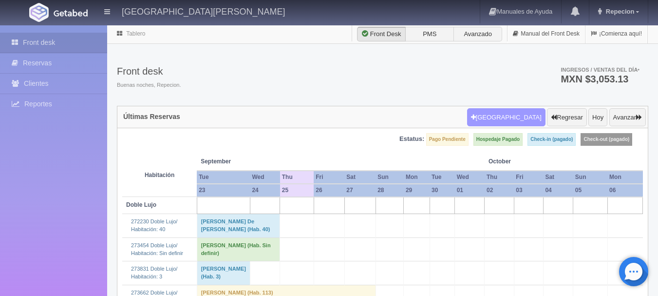
click at [497, 120] on button "Nueva Reserva" at bounding box center [506, 117] width 78 height 19
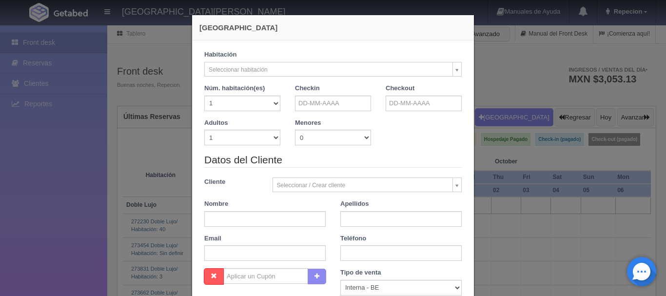
checkbox input "false"
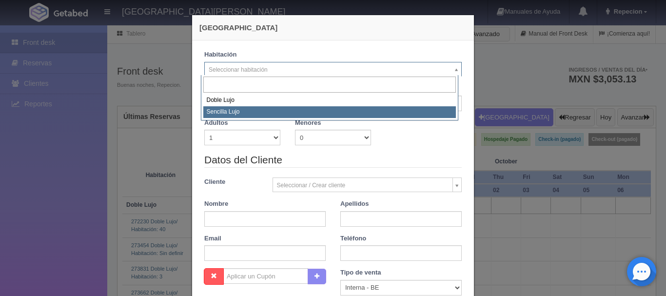
select select "576"
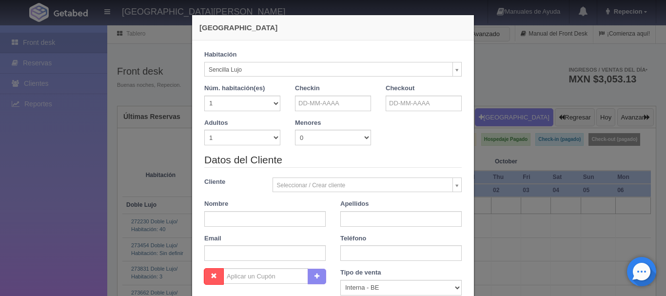
checkbox input "false"
click at [328, 98] on input "text" at bounding box center [333, 104] width 76 height 16
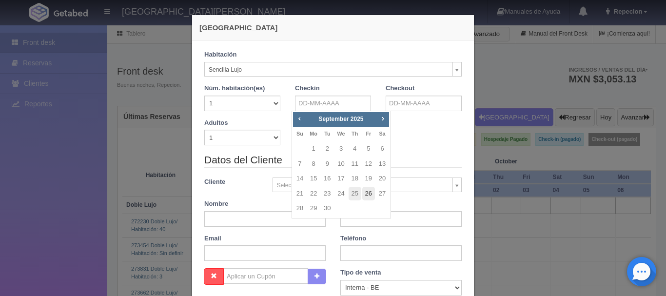
click at [368, 191] on link "26" at bounding box center [368, 194] width 13 height 14
type input "[DATE]"
checkbox input "false"
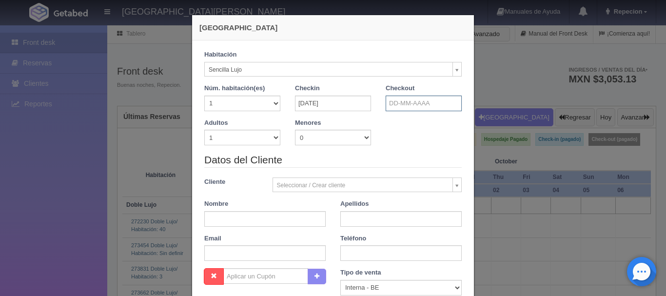
click at [412, 100] on input "text" at bounding box center [424, 104] width 76 height 16
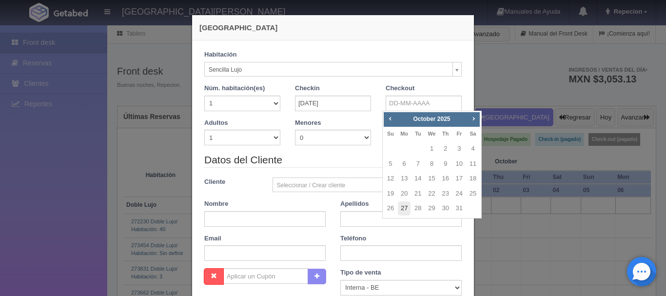
click at [403, 205] on link "27" at bounding box center [404, 208] width 13 height 14
type input "27-10-2025"
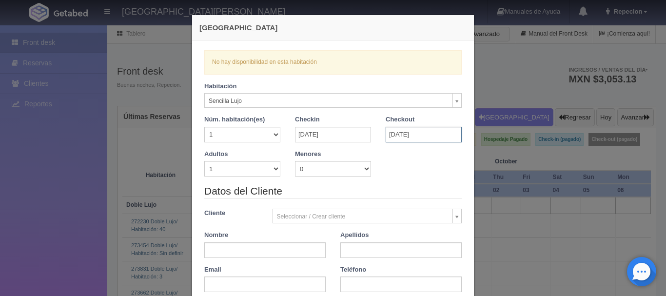
click at [400, 136] on input "27-10-2025" at bounding box center [424, 135] width 76 height 16
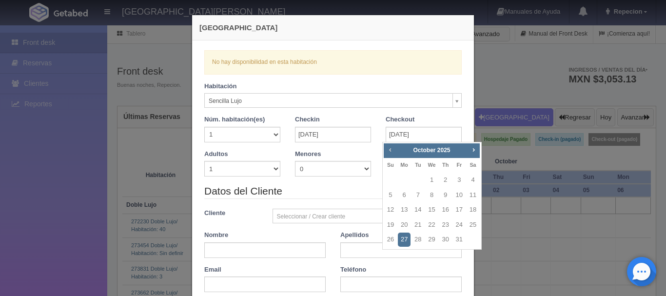
click at [388, 150] on span "Prev" at bounding box center [390, 150] width 8 height 8
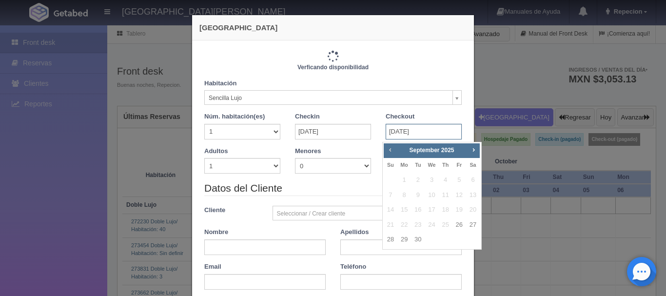
checkbox input "false"
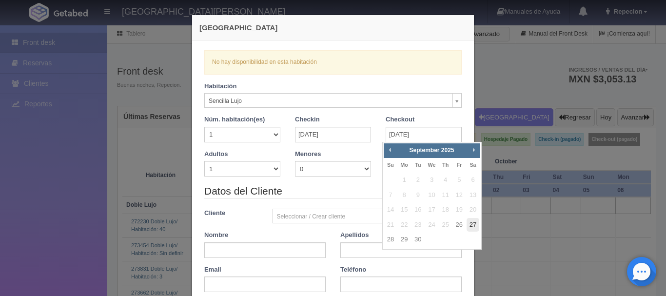
click at [473, 226] on link "27" at bounding box center [472, 225] width 13 height 14
type input "[DATE]"
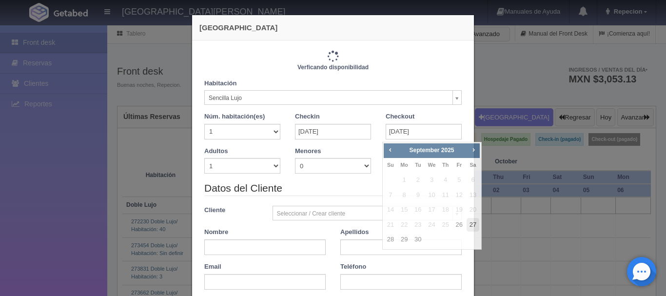
checkbox input "false"
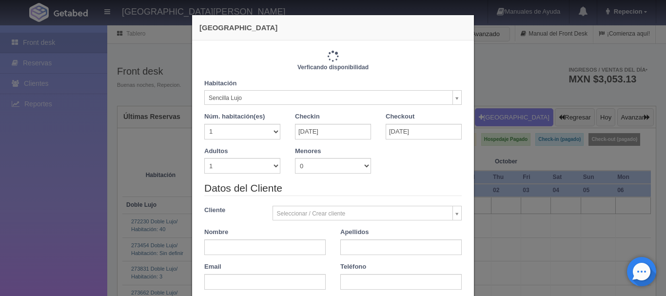
type input "1150.00"
checkbox input "false"
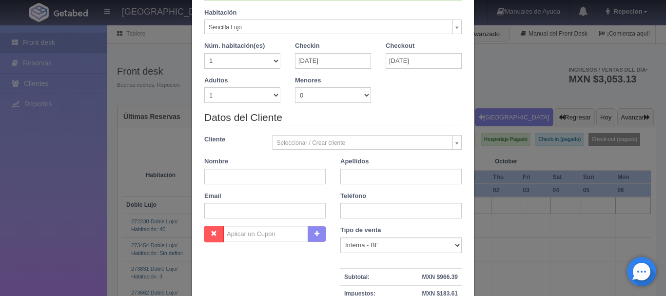
scroll to position [97, 0]
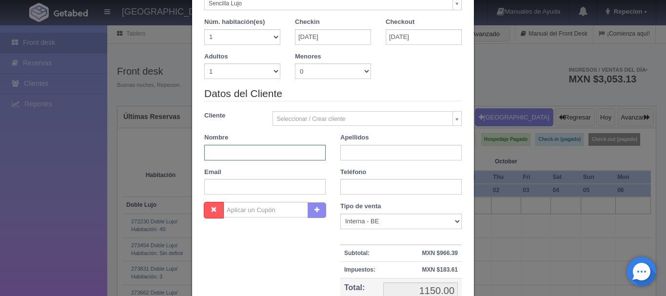
click at [242, 152] on input "text" at bounding box center [264, 153] width 121 height 16
type input "[PERSON_NAME]"
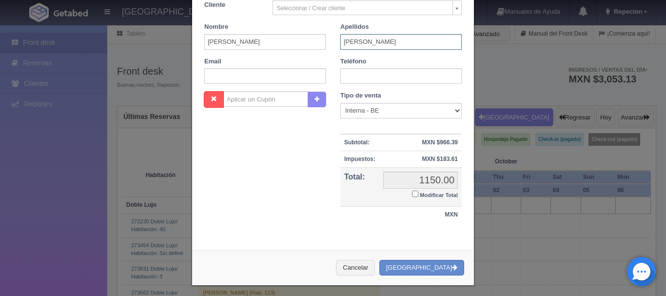
scroll to position [214, 0]
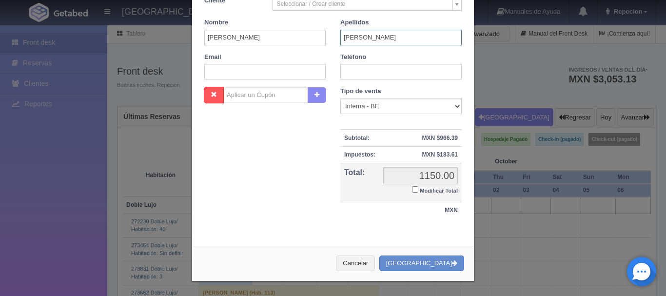
type input "[PERSON_NAME]"
click at [412, 192] on input "Modificar Total" at bounding box center [415, 189] width 6 height 6
checkbox input "true"
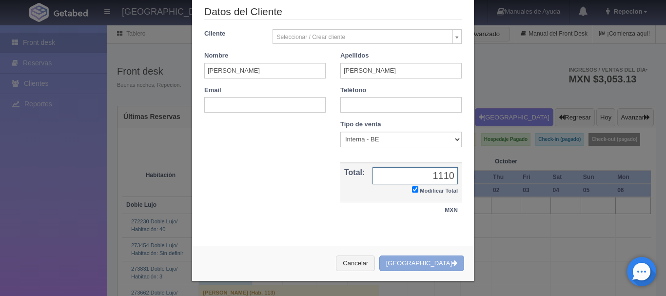
type input "1110"
click at [413, 260] on button "Crear Reserva" at bounding box center [421, 263] width 85 height 16
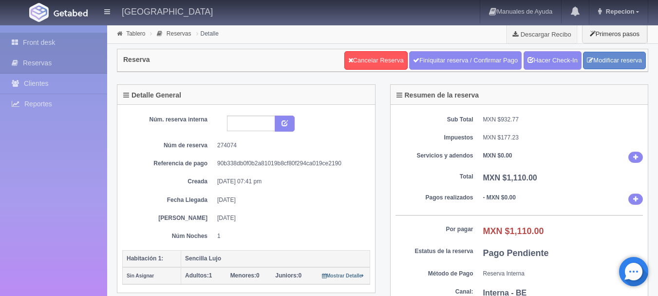
click at [41, 43] on link "Front desk" at bounding box center [53, 43] width 107 height 20
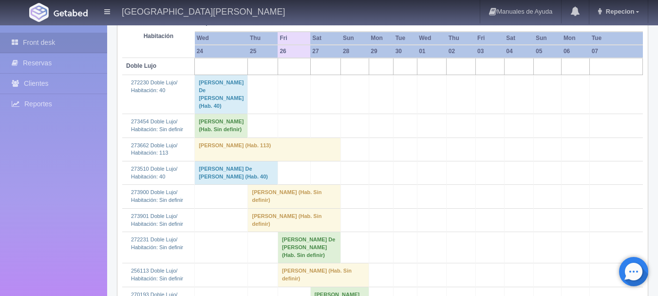
scroll to position [195, 0]
